Goal: Transaction & Acquisition: Register for event/course

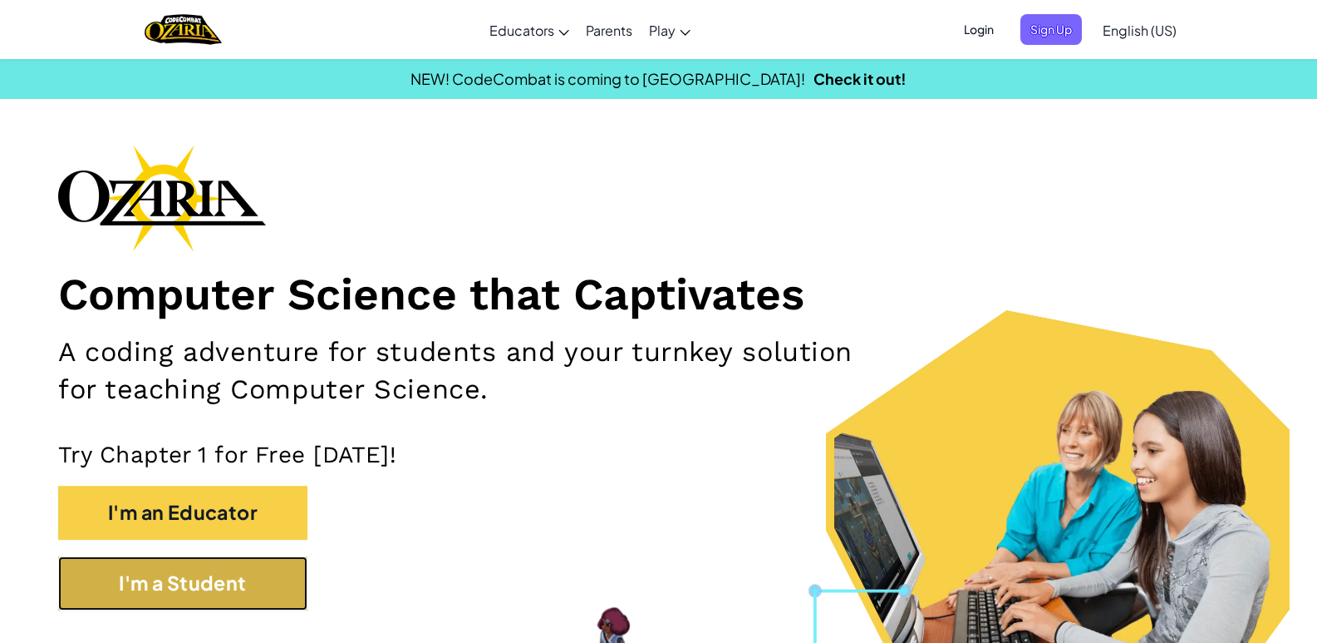
click at [269, 556] on button "I'm a Student" at bounding box center [182, 583] width 249 height 54
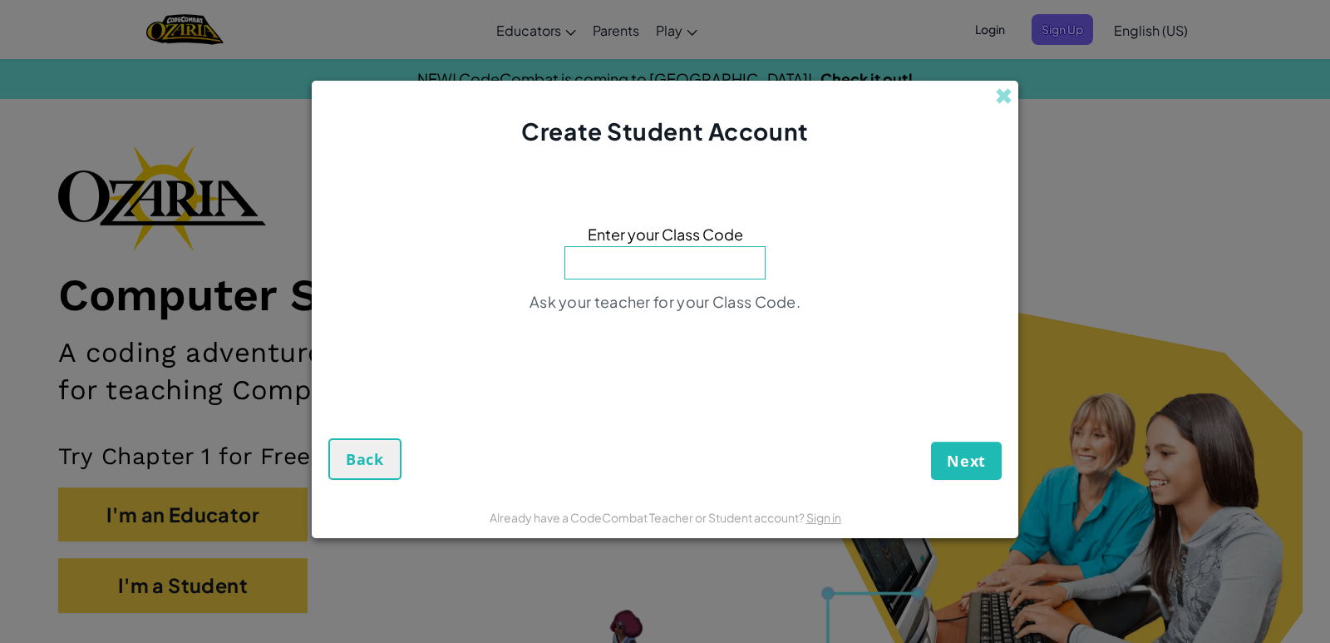
click at [697, 269] on input at bounding box center [664, 262] width 201 height 33
click at [344, 478] on button "Back" at bounding box center [364, 459] width 73 height 42
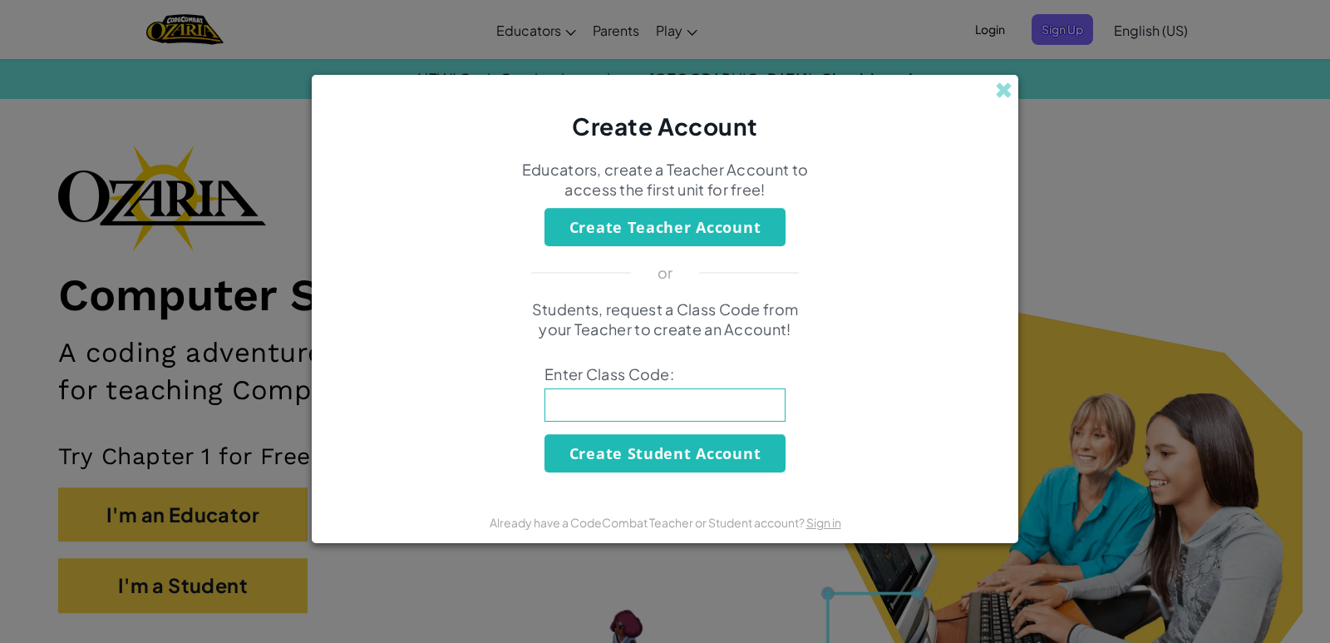
click at [1011, 77] on div "Create Account" at bounding box center [665, 108] width 707 height 67
click at [1003, 87] on span at bounding box center [1003, 89] width 17 height 17
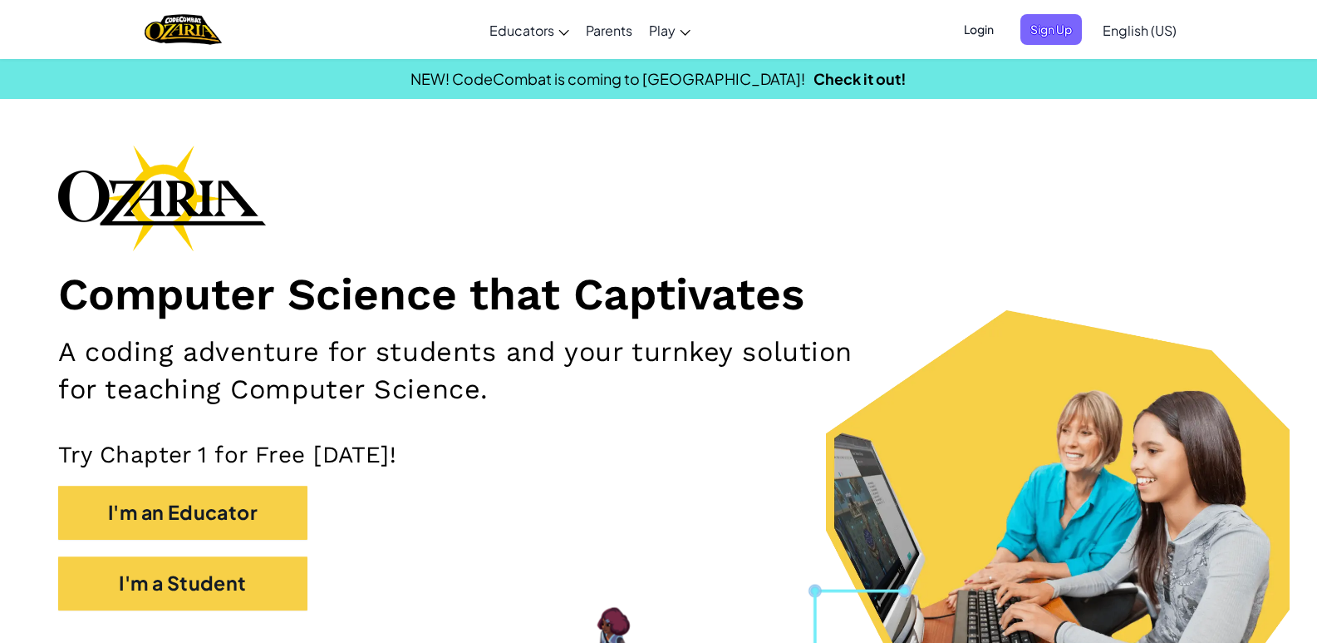
click at [992, 35] on span "Login" at bounding box center [979, 29] width 50 height 31
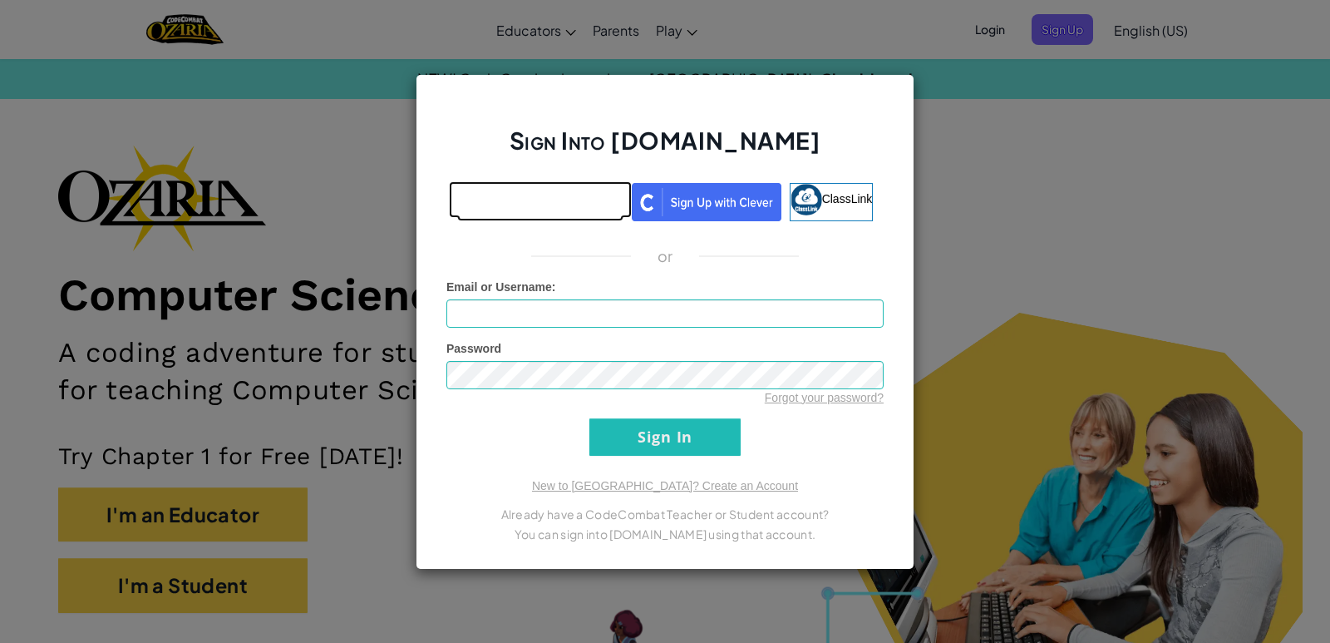
click at [596, 218] on link at bounding box center [540, 202] width 166 height 38
